Goal: Contribute content: Add original content to the website for others to see

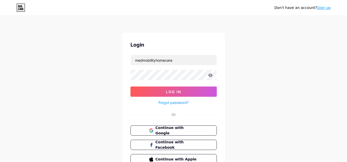
type input "medmobilityhomecare"
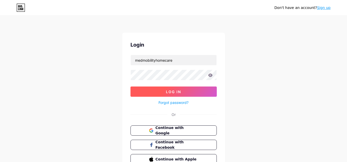
click at [176, 91] on span "Log In" at bounding box center [173, 92] width 15 height 4
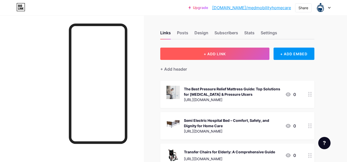
click at [221, 54] on span "+ ADD LINK" at bounding box center [214, 54] width 22 height 4
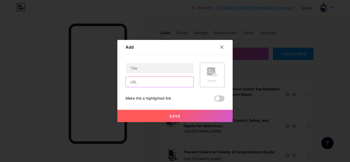
click at [144, 79] on input "text" at bounding box center [160, 82] width 68 height 10
paste input "[URL][DOMAIN_NAME]"
type input "[URL][DOMAIN_NAME]"
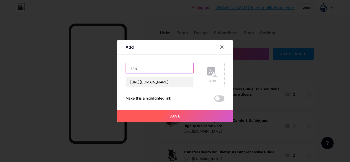
click at [170, 68] on input "text" at bounding box center [160, 68] width 68 height 10
paste input "Full Electric Hospital Bed: A Complete Guide for Comfort, Safety, and Home Care…"
type input "Full Electric Hospital Bed: A Complete Guide for Comfort, Safety, and Home Care…"
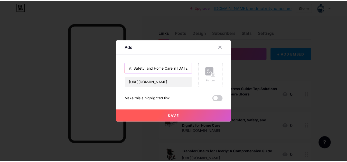
scroll to position [0, 0]
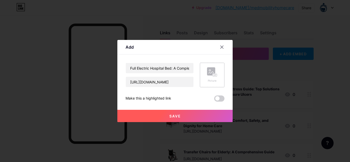
click at [211, 74] on rect at bounding box center [211, 71] width 8 height 8
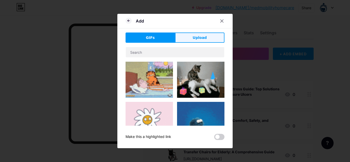
click at [195, 38] on span "Upload" at bounding box center [200, 37] width 14 height 5
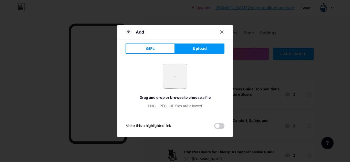
click at [176, 73] on input "file" at bounding box center [175, 76] width 24 height 24
type input "C:\fakepath\US0458-600x600 (2).jpg"
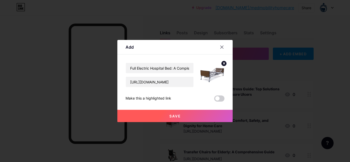
click at [184, 118] on button "Save" at bounding box center [174, 116] width 115 height 12
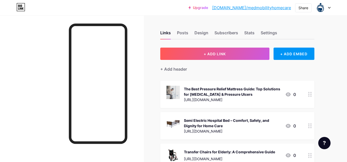
click at [277, 7] on link "[DOMAIN_NAME]/medmobilityhomecare" at bounding box center [251, 8] width 79 height 6
